Goal: Find specific page/section: Find specific page/section

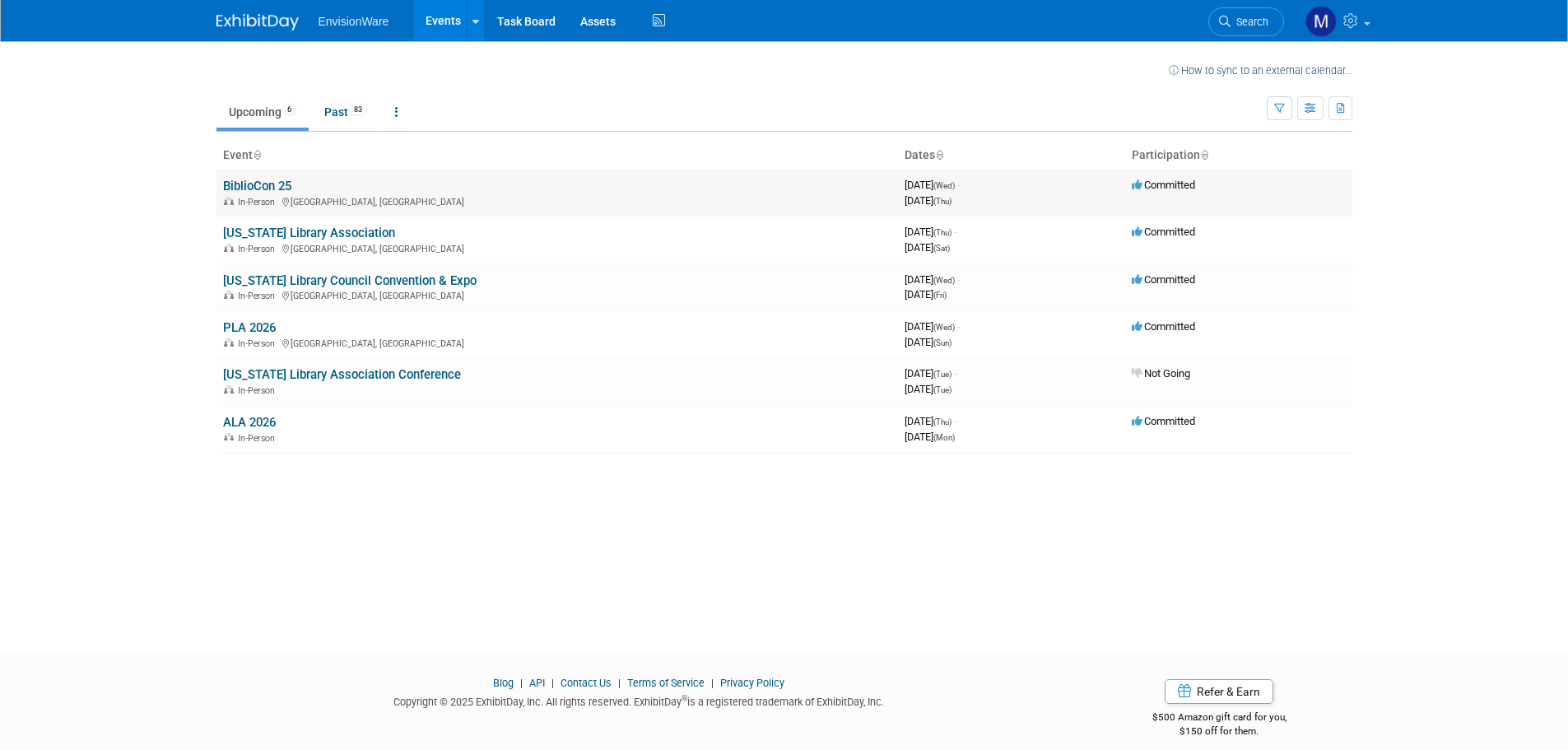
click at [226, 189] on link "BiblioCon 25" at bounding box center [257, 185] width 68 height 15
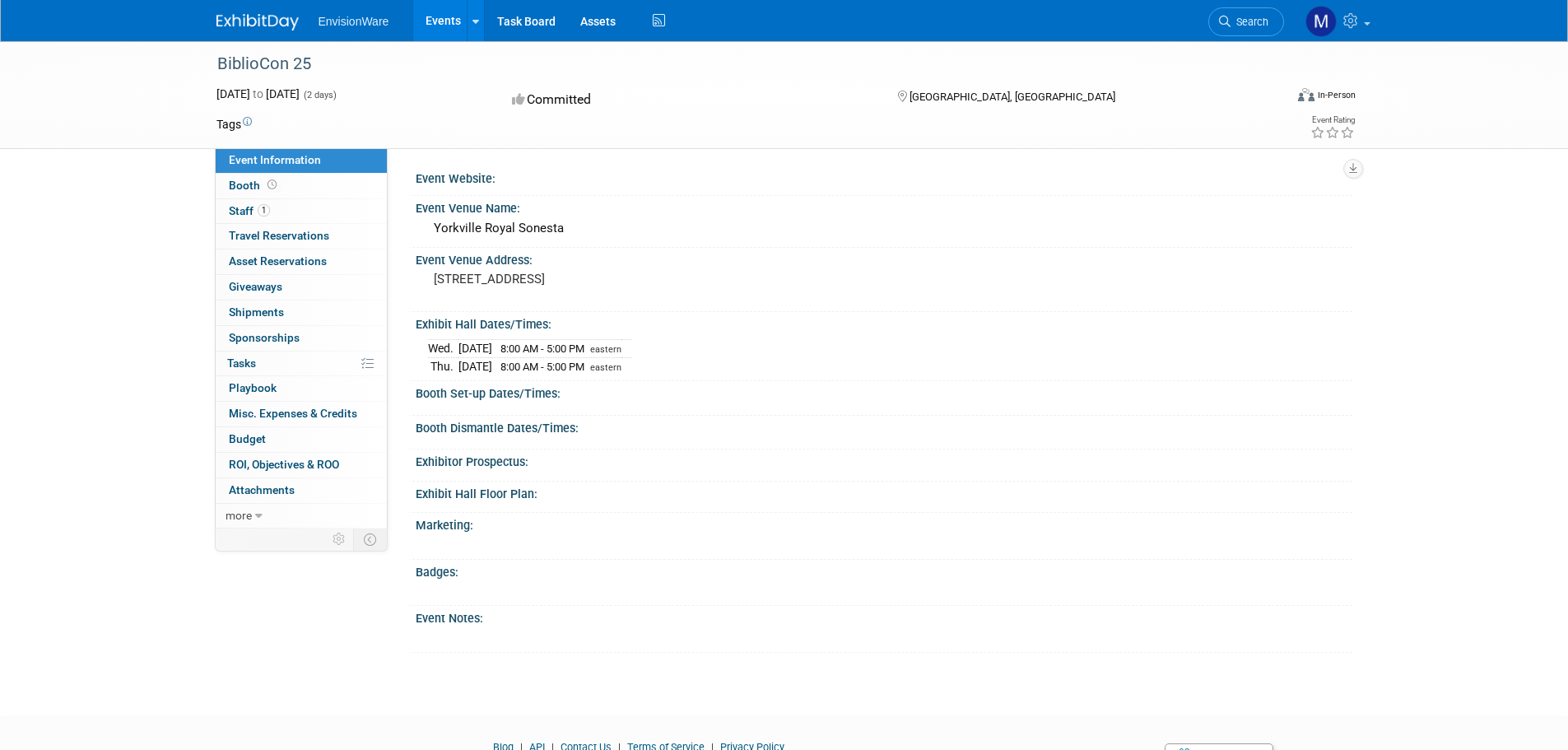
click at [425, 397] on div "Booth Set-up Dates/Times:" at bounding box center [883, 391] width 937 height 21
click at [286, 260] on span "Asset Reservations 0" at bounding box center [278, 261] width 98 height 13
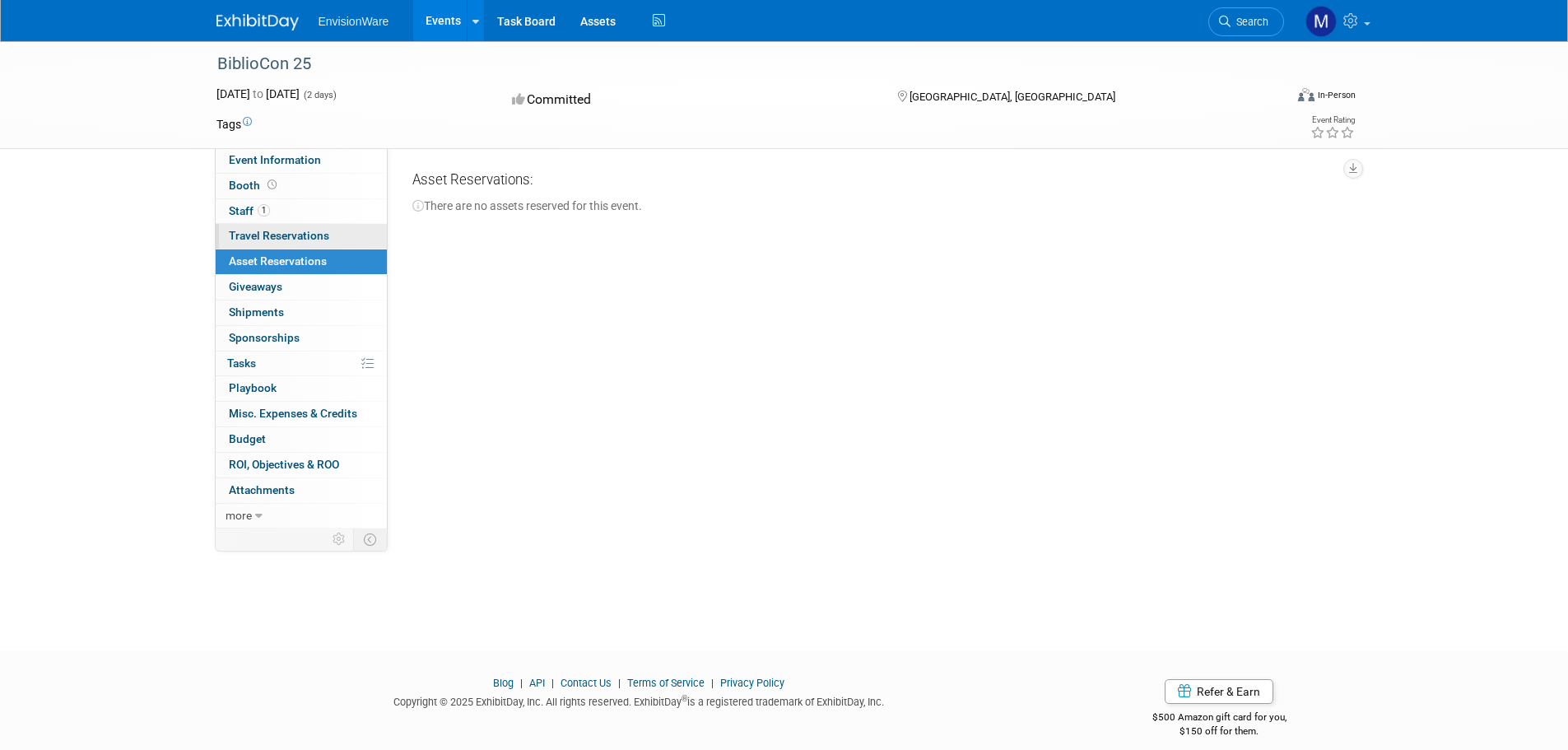
click at [293, 236] on span "Travel Reservations 0" at bounding box center [279, 235] width 100 height 13
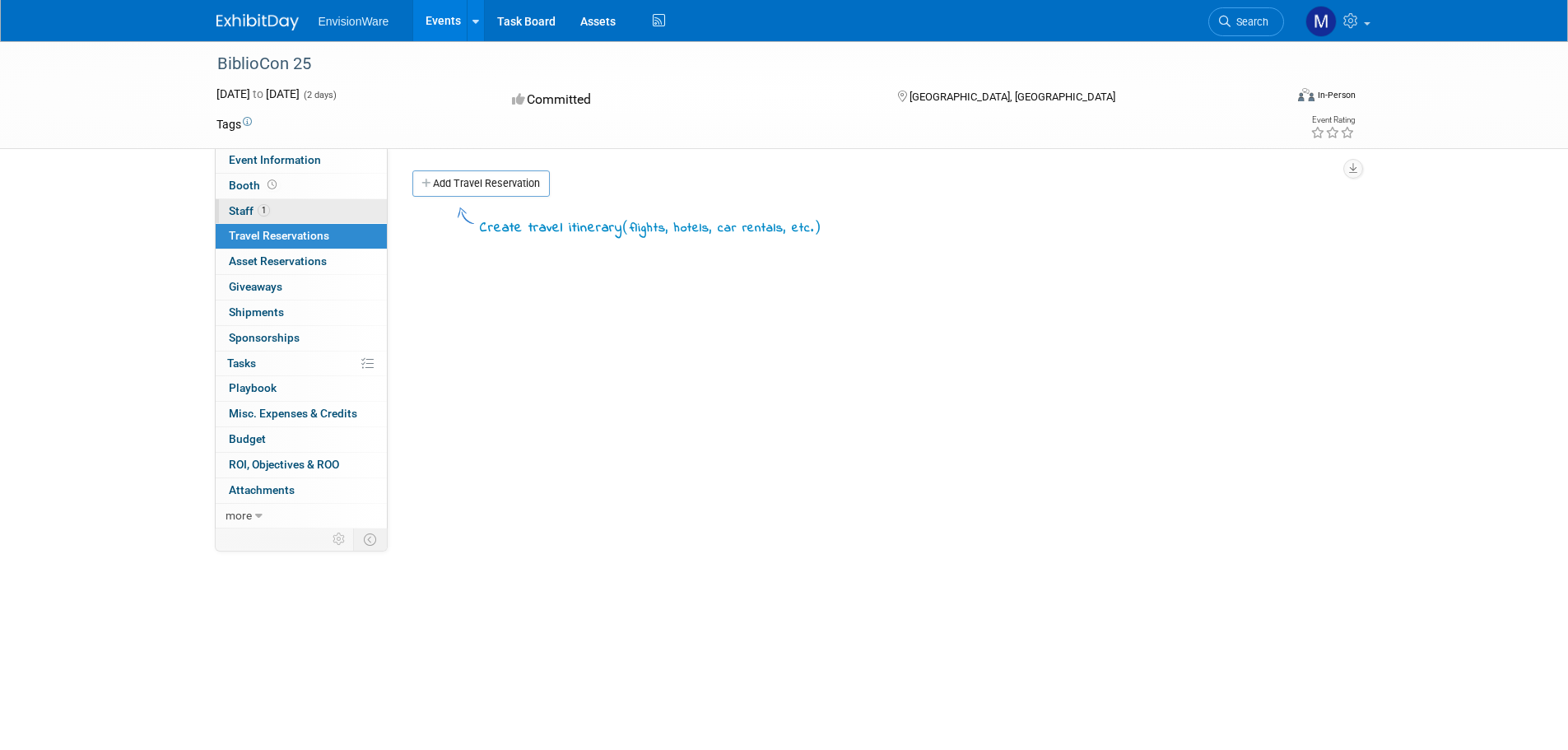
click at [251, 205] on span "Staff 1" at bounding box center [250, 210] width 42 height 13
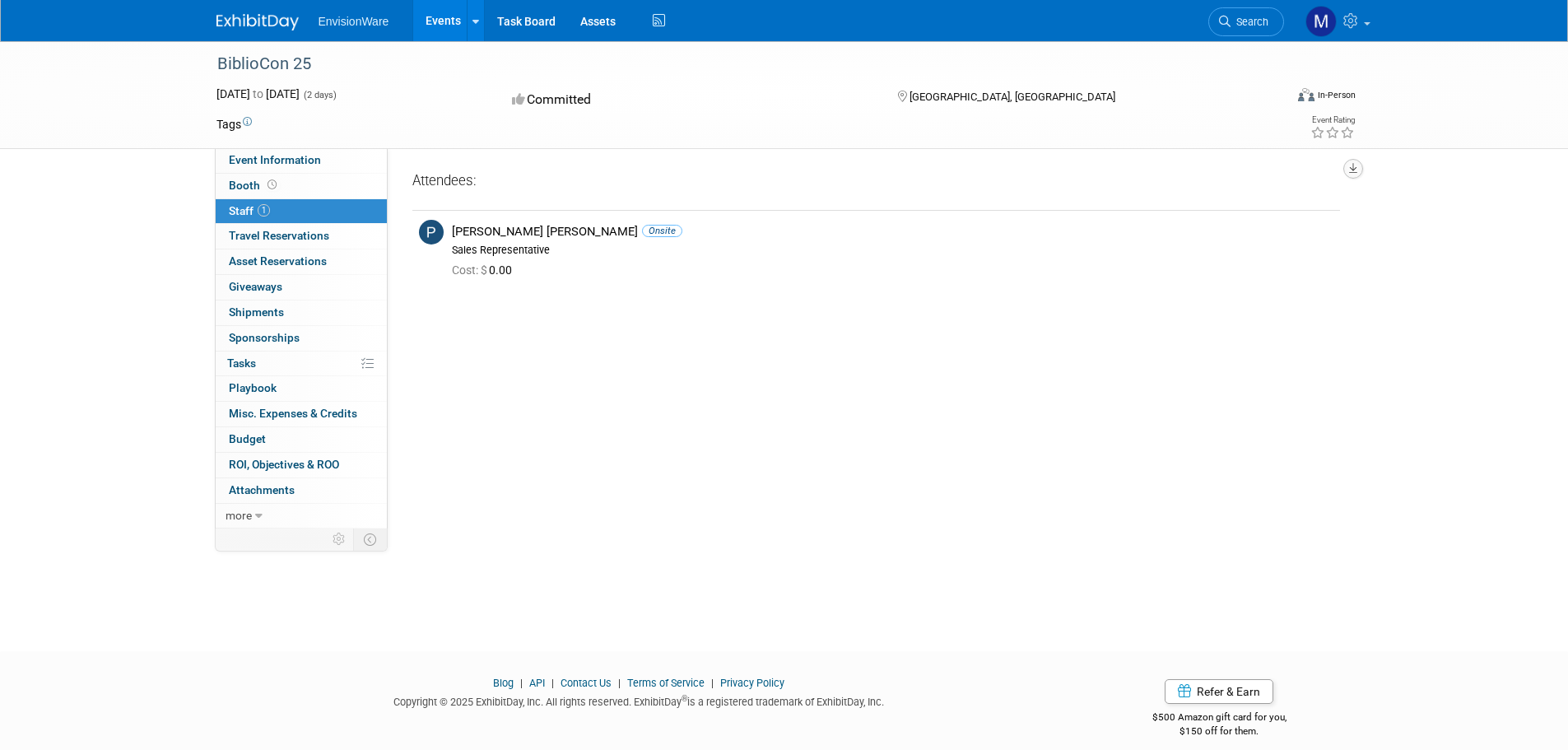
click at [1351, 169] on icon "button" at bounding box center [1353, 167] width 8 height 11
click at [845, 333] on div "Event Website: Event Venue Name: Yorkville Royal Sonesta Event Venue Address: […" at bounding box center [870, 339] width 965 height 380
